Goal: Use online tool/utility: Utilize a website feature to perform a specific function

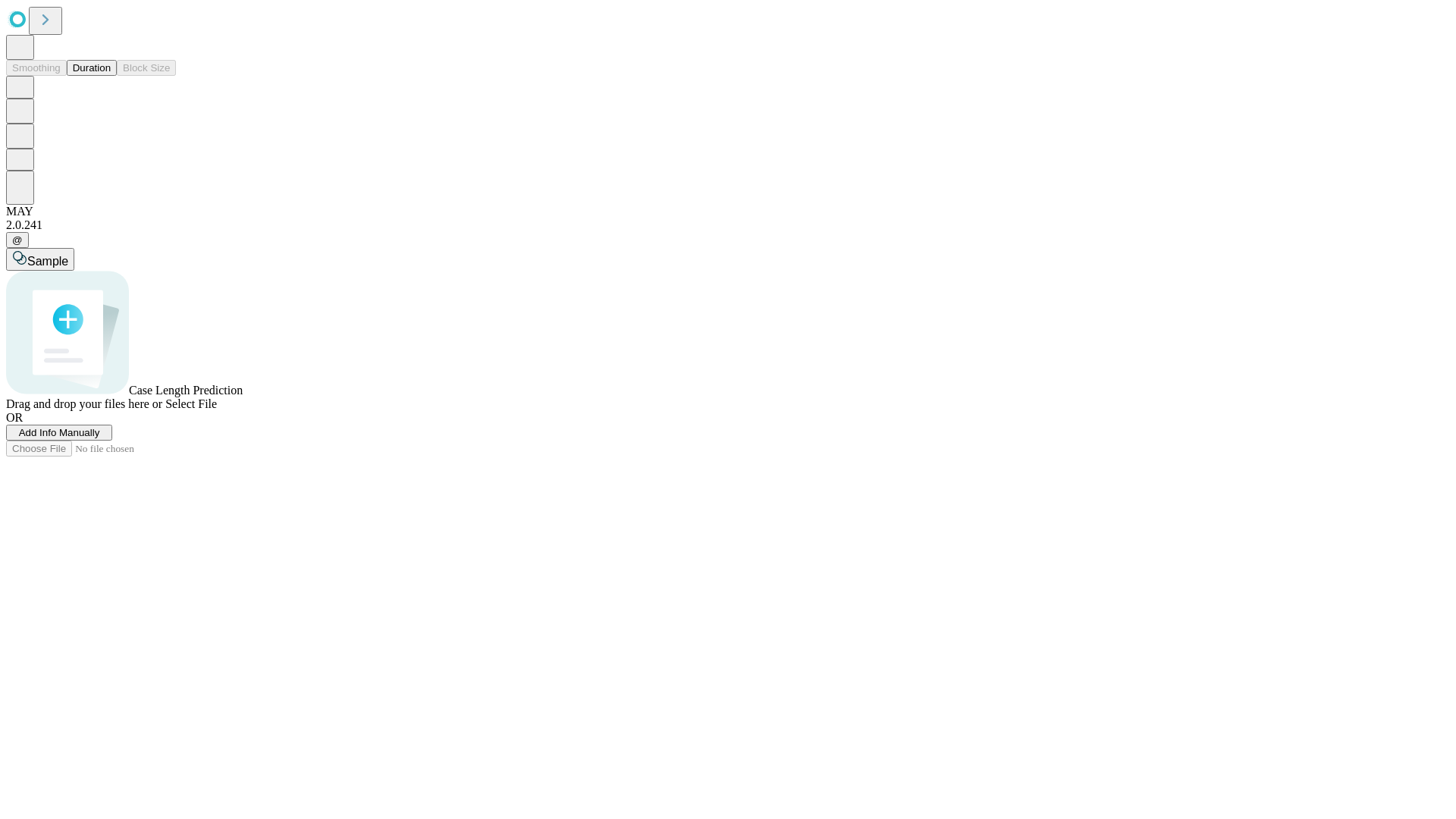
click at [111, 76] on button "Duration" at bounding box center [91, 68] width 50 height 16
click at [100, 438] on span "Add Info Manually" at bounding box center [59, 432] width 81 height 12
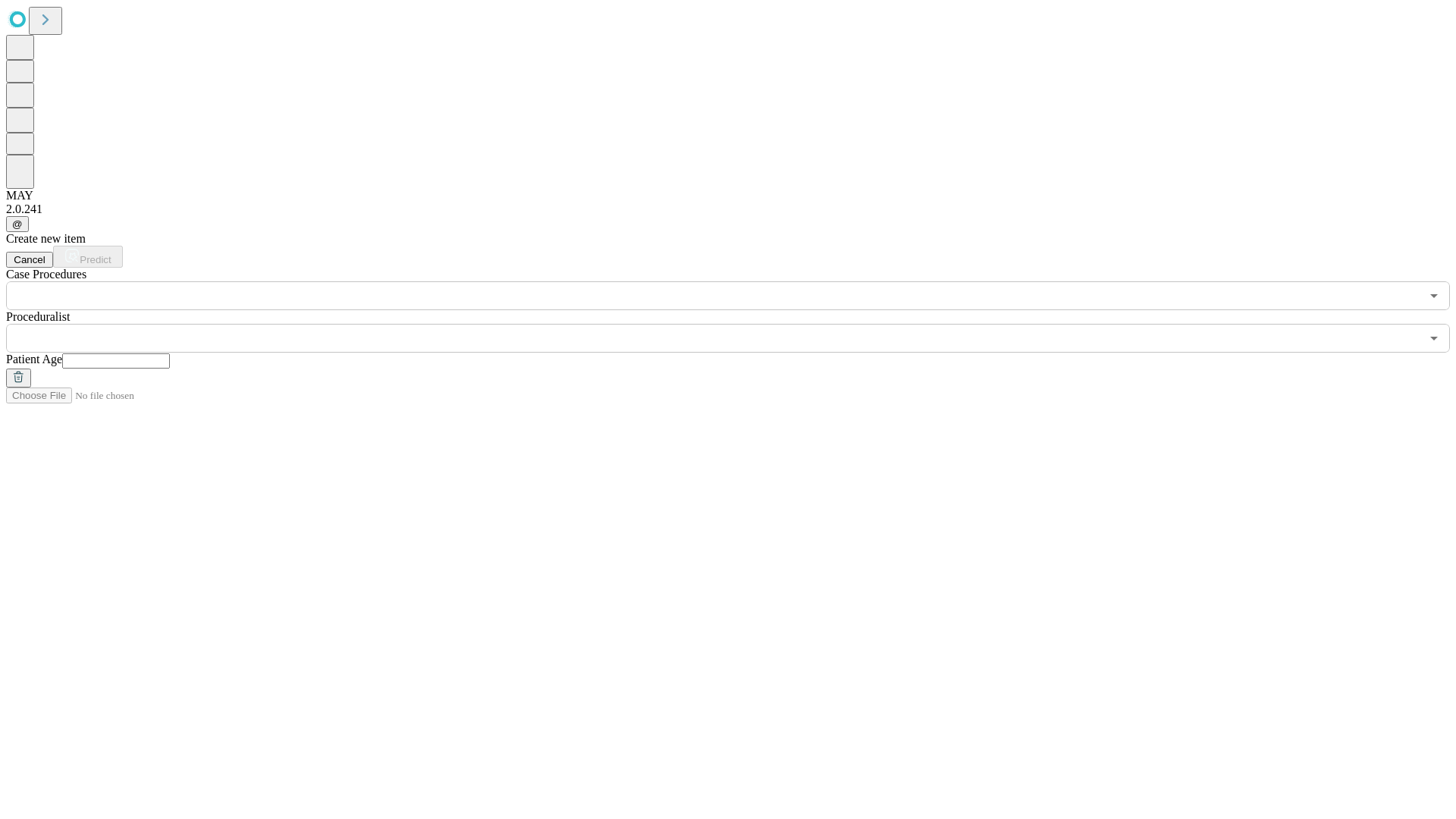
click at [170, 353] on input "text" at bounding box center [116, 360] width 108 height 15
type input "**"
click at [739, 324] on input "text" at bounding box center [714, 338] width 1415 height 29
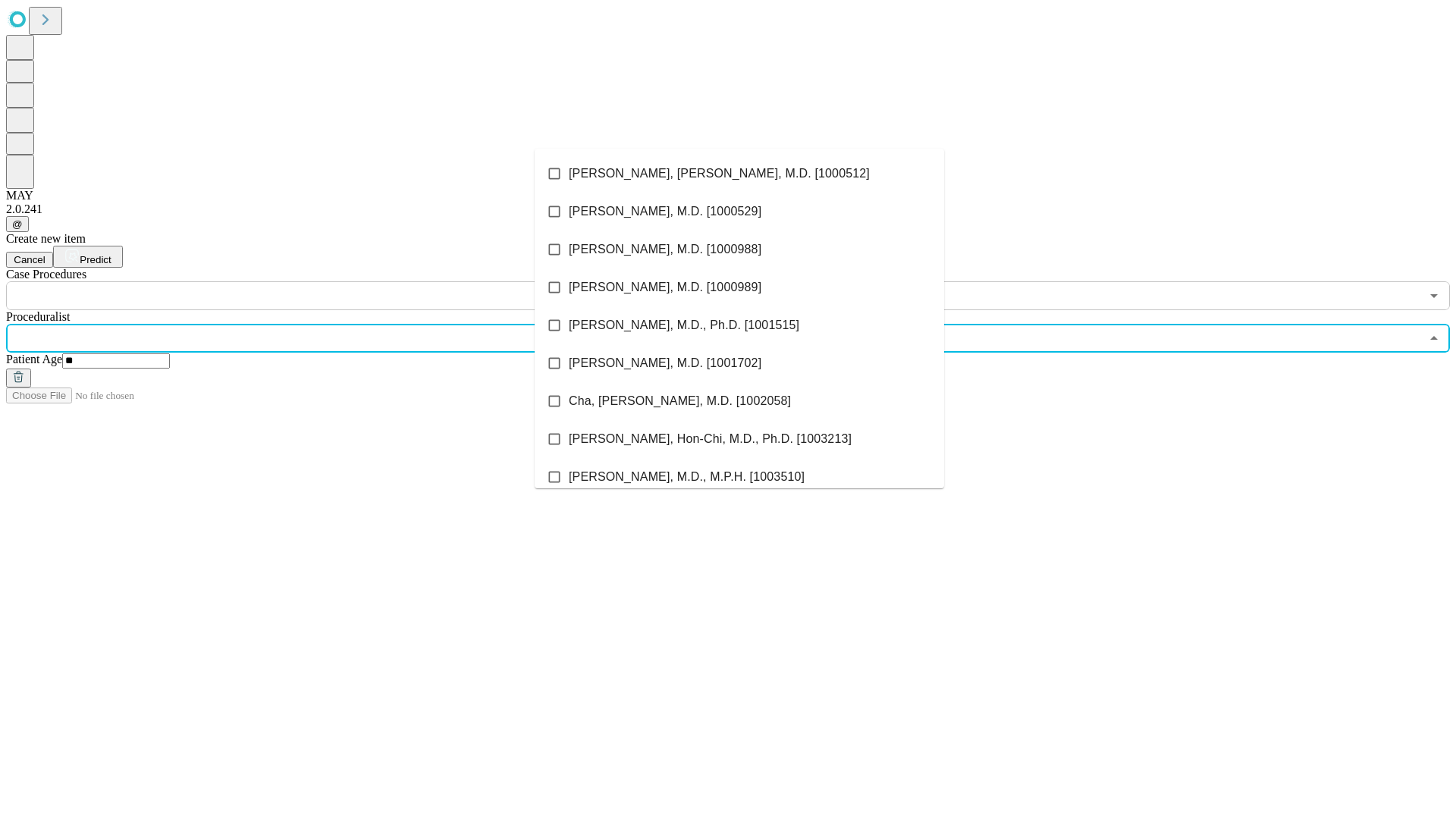
click at [739, 173] on li "[PERSON_NAME], [PERSON_NAME], M.D. [1000512]" at bounding box center [739, 173] width 410 height 38
click at [319, 281] on input "text" at bounding box center [714, 295] width 1415 height 29
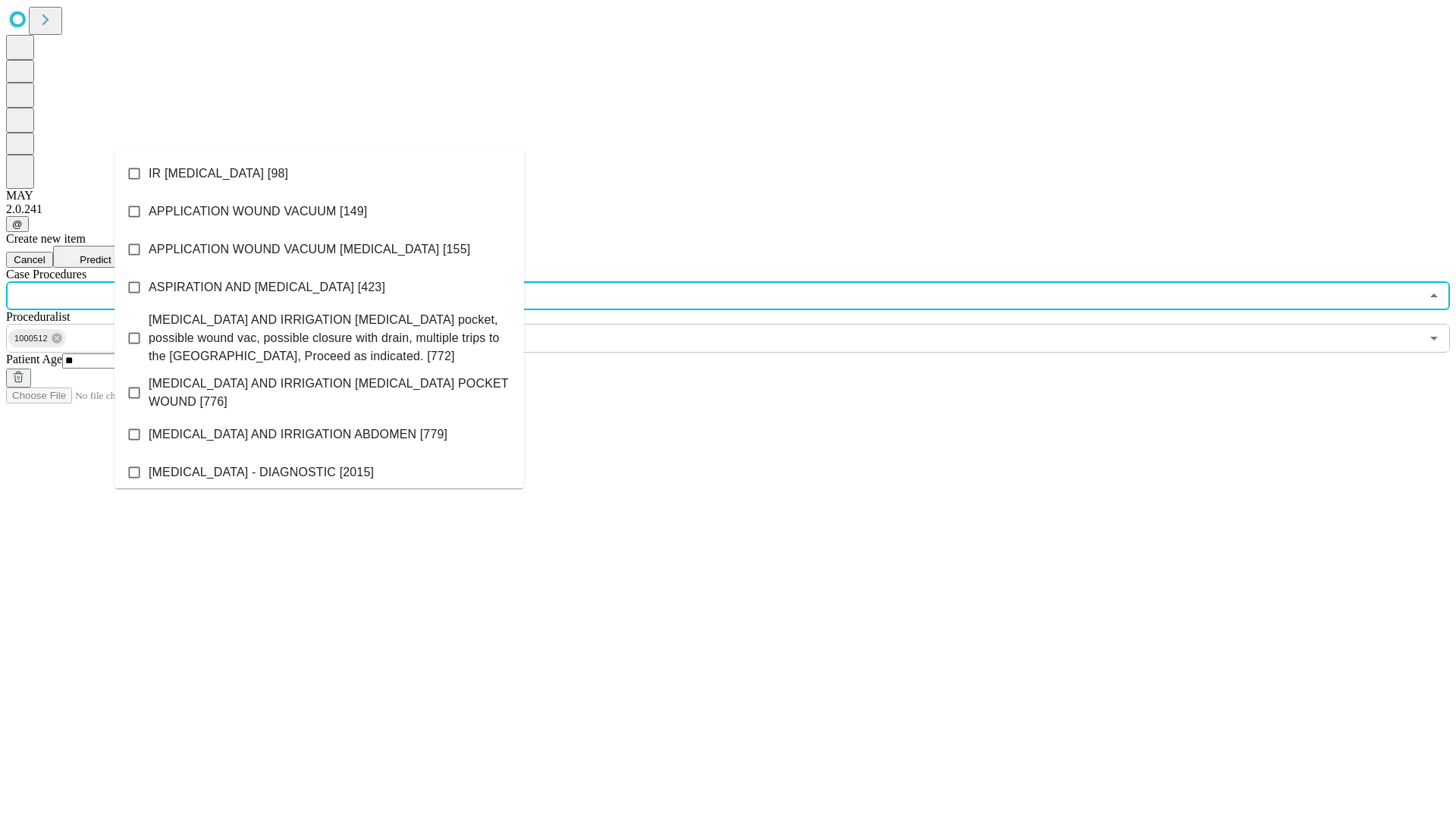
click at [320, 173] on li "IR [MEDICAL_DATA] [98]" at bounding box center [320, 173] width 410 height 38
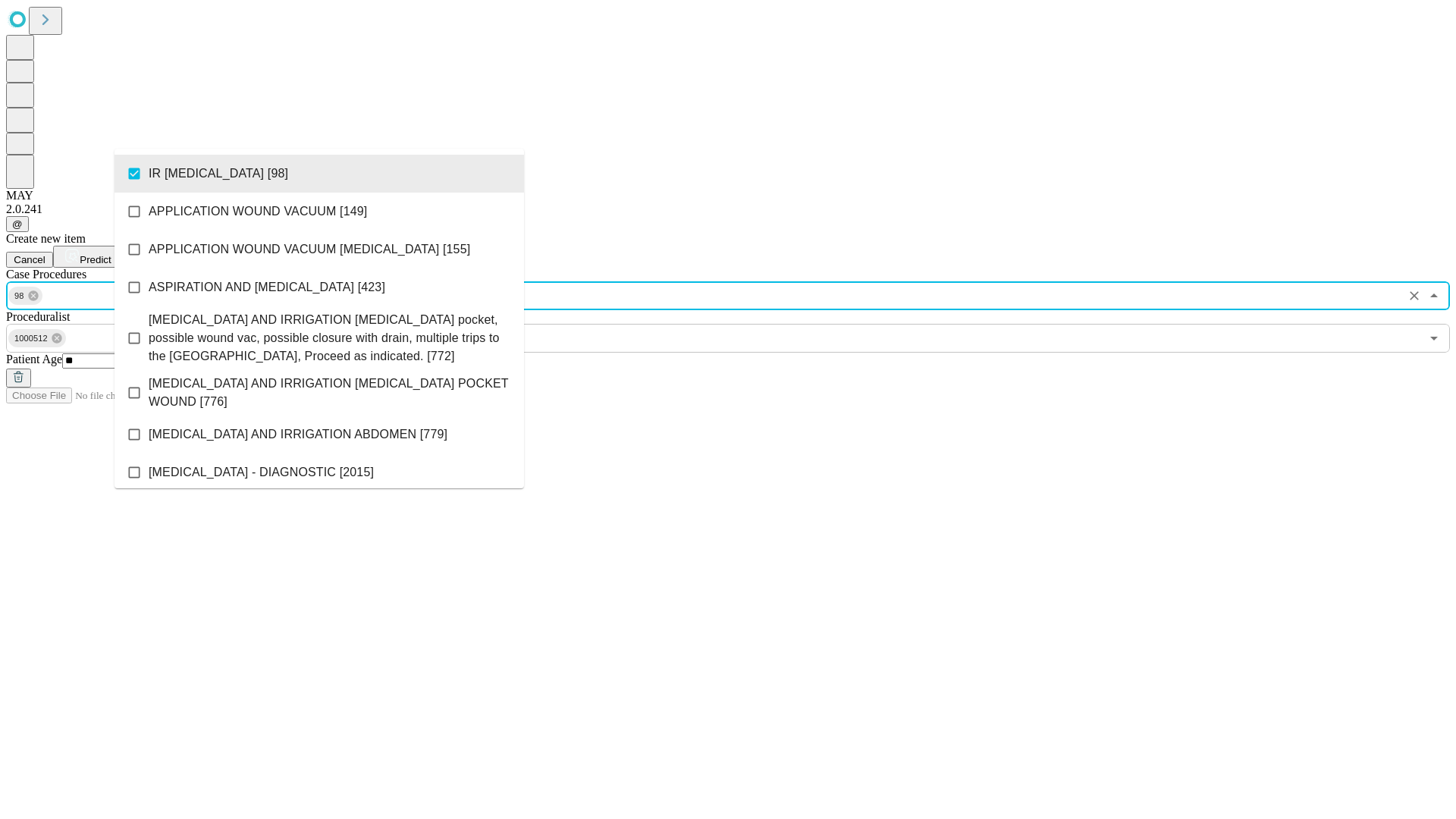
click at [111, 254] on span "Predict" at bounding box center [95, 259] width 31 height 12
